Goal: Find contact information: Find contact information

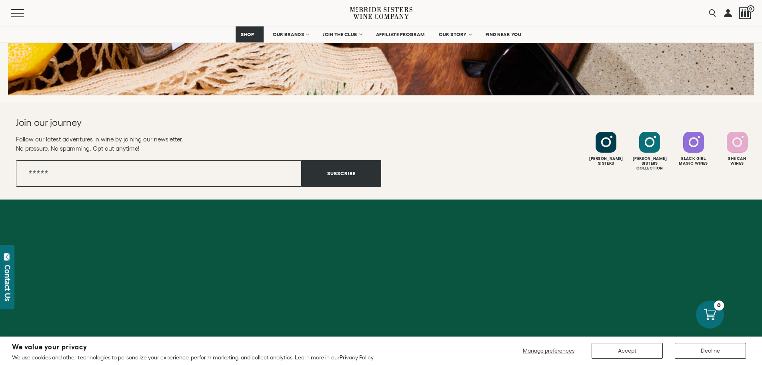
scroll to position [1214, 0]
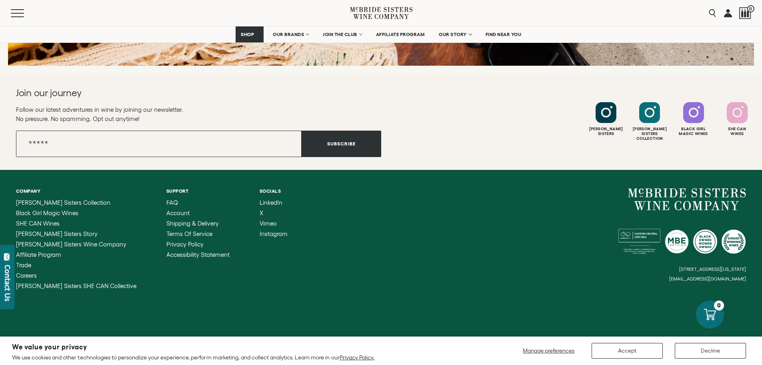
drag, startPoint x: 602, startPoint y: 270, endPoint x: 745, endPoint y: 267, distance: 142.9
click at [745, 267] on div "[STREET_ADDRESS][US_STATE] [EMAIL_ADDRESS][DOMAIN_NAME]" at bounding box center [563, 235] width 365 height 94
copy small "[STREET_ADDRESS][US_STATE]"
